Goal: Navigation & Orientation: Find specific page/section

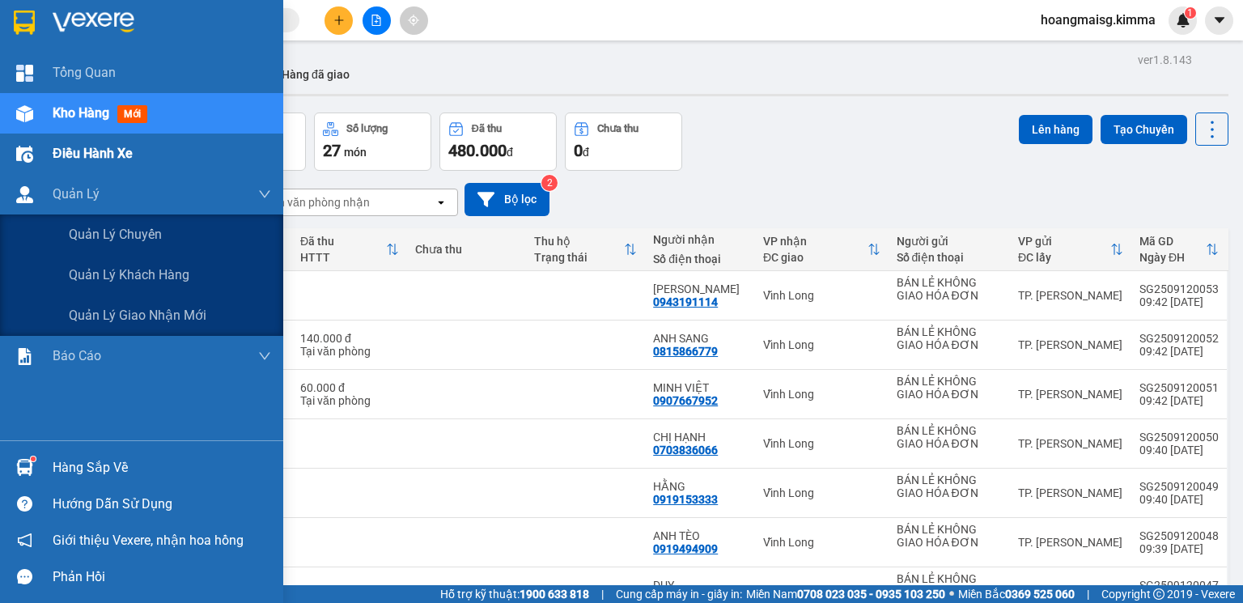
scroll to position [207, 0]
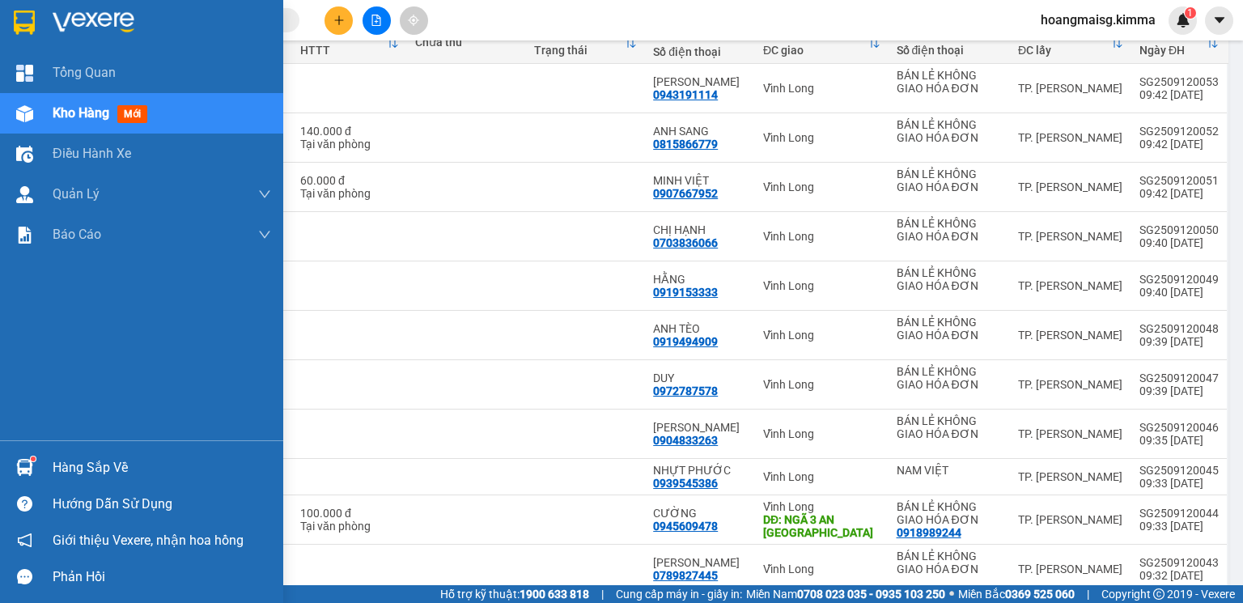
drag, startPoint x: 132, startPoint y: 161, endPoint x: 88, endPoint y: 112, distance: 65.9
click at [131, 161] on span "Điều hành xe" at bounding box center [92, 153] width 79 height 20
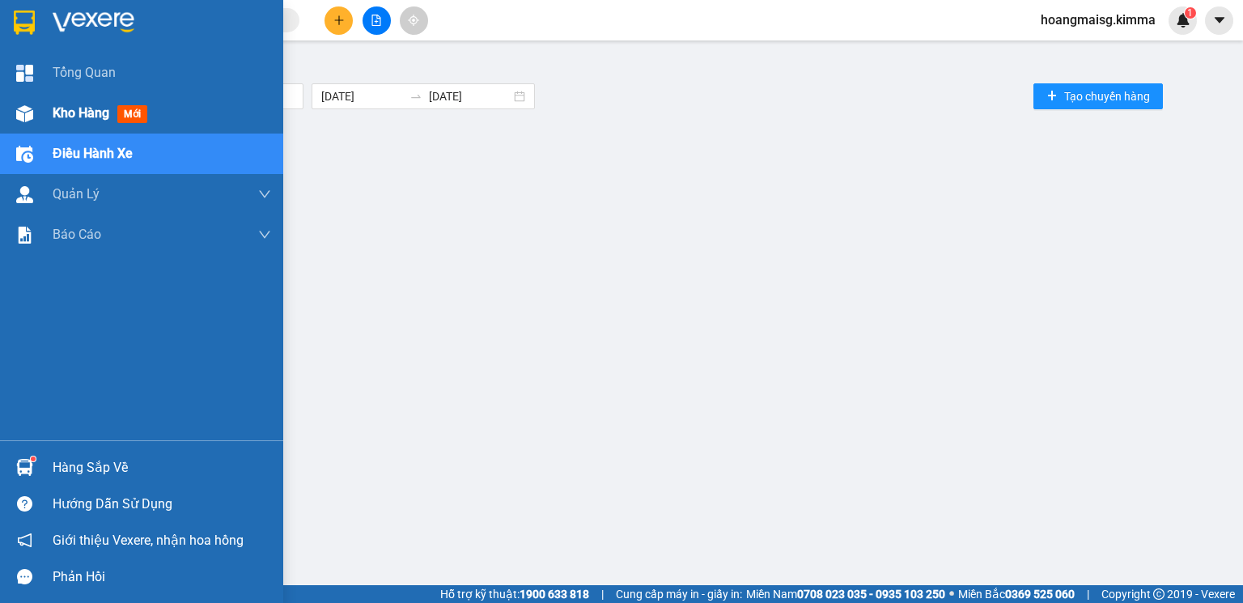
click at [88, 112] on span "Kho hàng" at bounding box center [81, 112] width 57 height 15
click at [87, 112] on span "Kho hàng" at bounding box center [81, 112] width 57 height 15
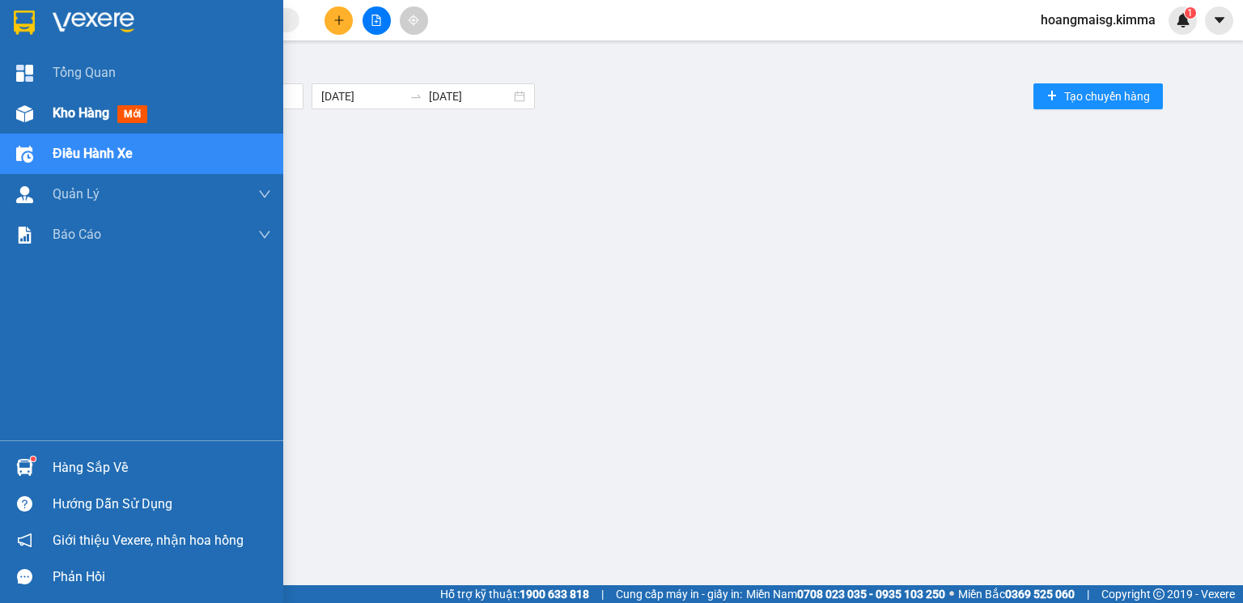
click at [86, 112] on span "Kho hàng" at bounding box center [81, 112] width 57 height 15
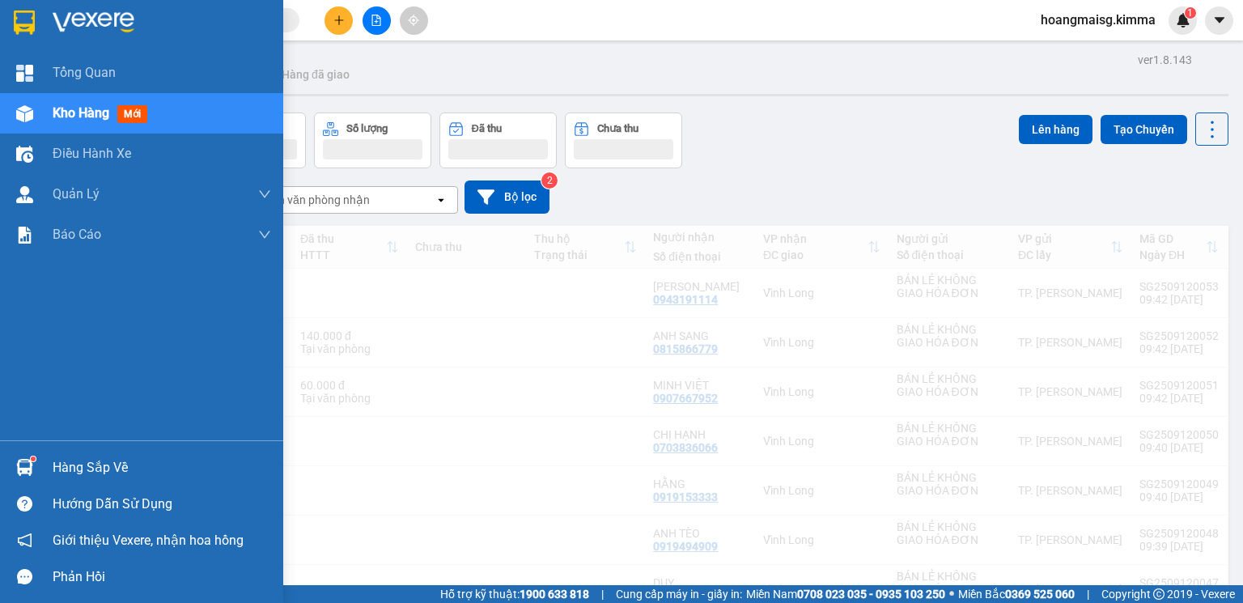
click at [85, 112] on span "Kho hàng" at bounding box center [81, 112] width 57 height 15
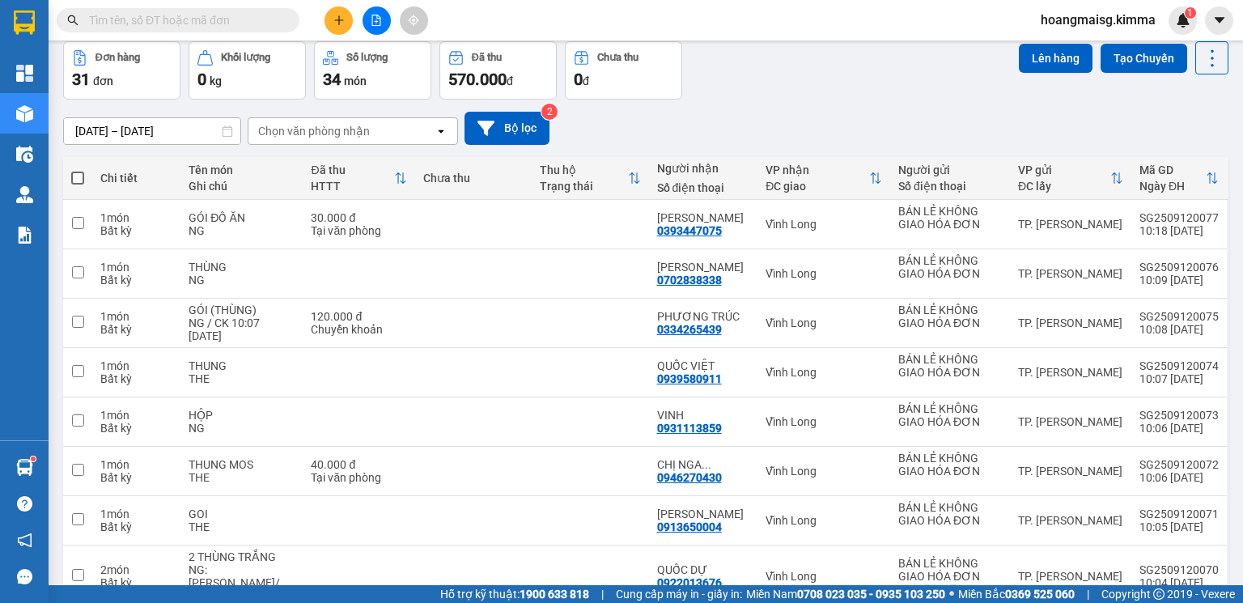
scroll to position [108, 0]
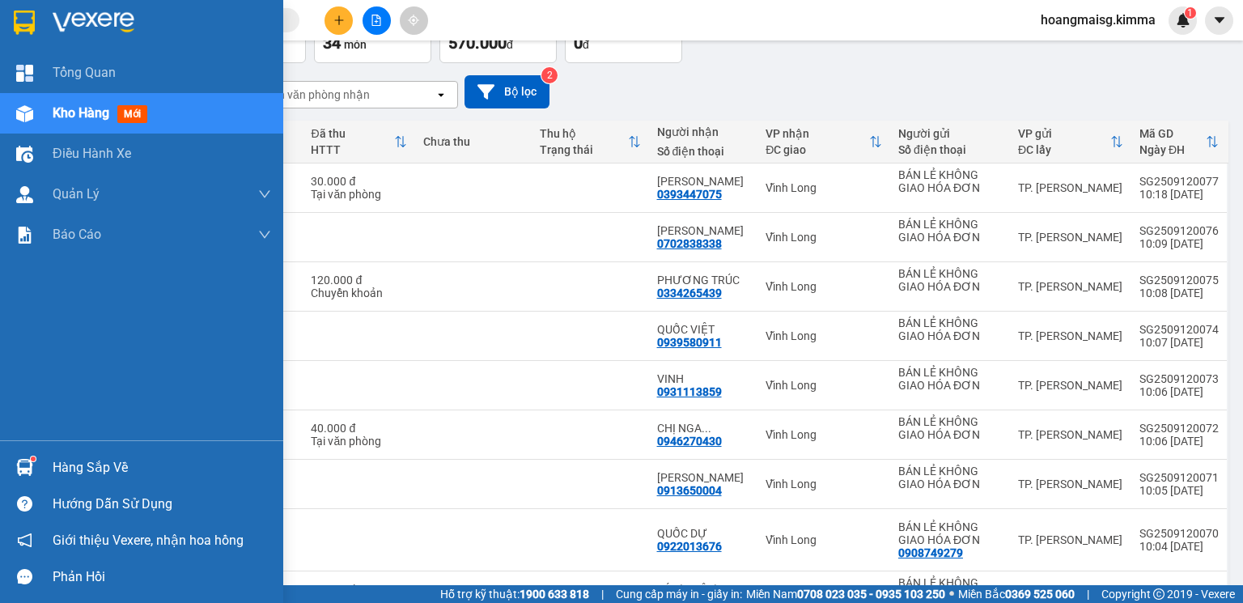
drag, startPoint x: 100, startPoint y: 146, endPoint x: 91, endPoint y: 116, distance: 31.2
click at [99, 146] on span "Điều hành xe" at bounding box center [92, 153] width 79 height 20
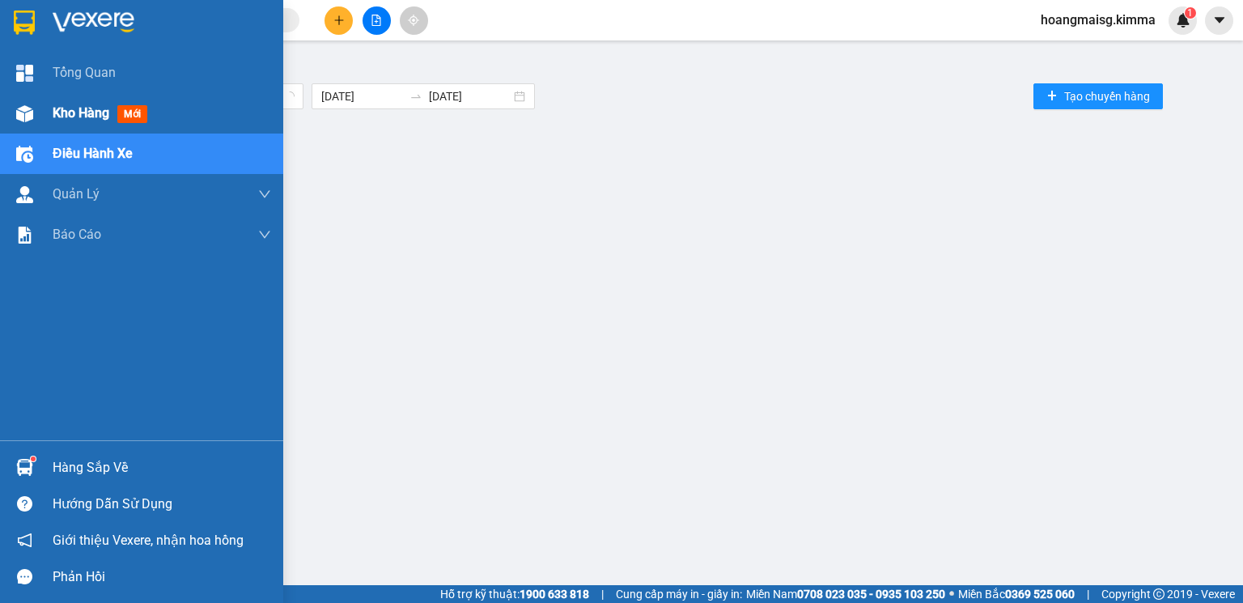
click at [91, 105] on span "Kho hàng" at bounding box center [81, 112] width 57 height 15
